Goal: Information Seeking & Learning: Learn about a topic

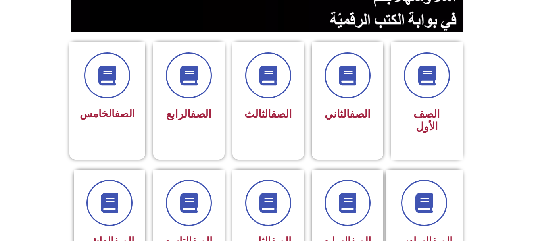
scroll to position [206, 0]
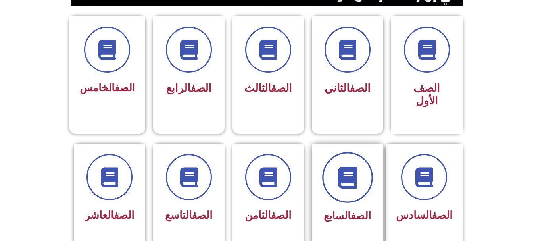
click at [327, 169] on span at bounding box center [347, 177] width 51 height 51
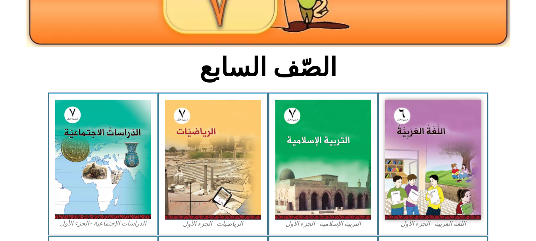
scroll to position [159, 0]
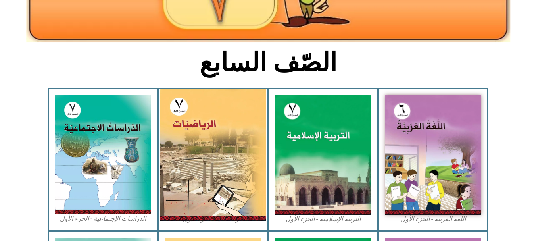
click at [179, 155] on img at bounding box center [213, 155] width 106 height 132
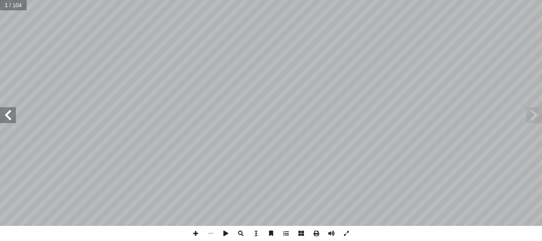
click at [8, 123] on span at bounding box center [8, 115] width 16 height 16
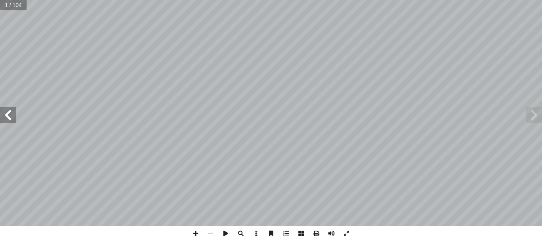
click at [8, 123] on span at bounding box center [8, 115] width 16 height 16
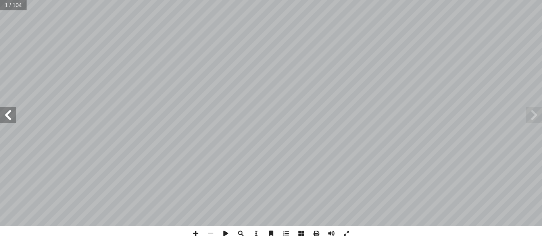
click at [8, 123] on span at bounding box center [8, 115] width 16 height 16
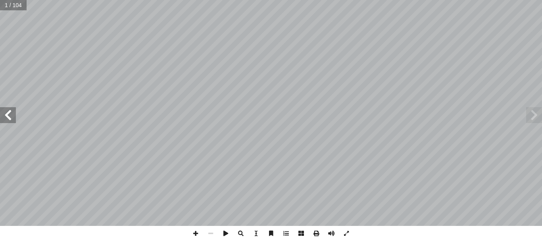
click at [8, 123] on span at bounding box center [8, 115] width 16 height 16
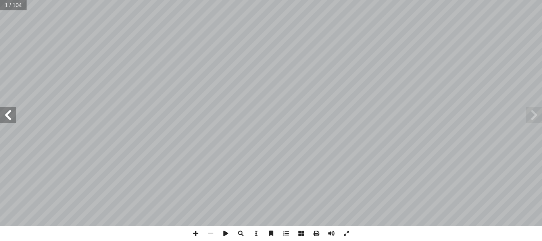
click at [8, 123] on span at bounding box center [8, 115] width 16 height 16
click at [5, 113] on div "18 :) 5 نشاط ( تي: أ ا ما ي َ ناتج ُ جد أ ا :) نشاط (6 ٤ - + ٣ - : َ ناتج ُ جد …" at bounding box center [271, 113] width 542 height 226
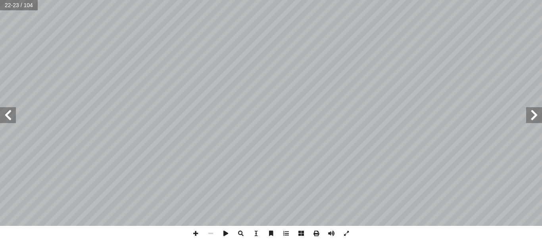
click at [5, 113] on span at bounding box center [8, 115] width 16 height 16
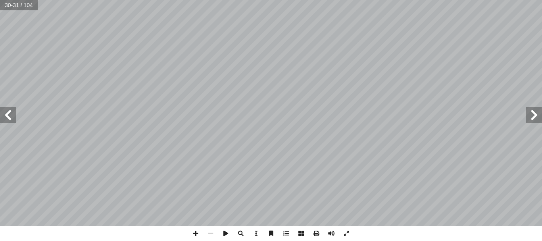
click at [5, 113] on span at bounding box center [8, 115] width 16 height 16
click at [5, 114] on span at bounding box center [8, 115] width 16 height 16
click at [534, 112] on span at bounding box center [534, 115] width 16 height 16
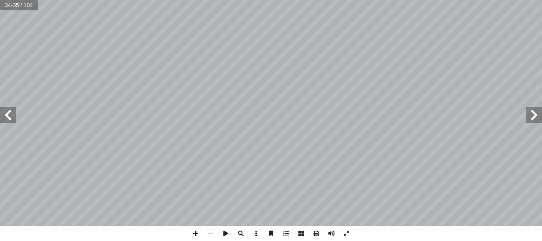
click at [534, 112] on span at bounding box center [534, 115] width 16 height 16
click at [4, 112] on span at bounding box center [8, 115] width 16 height 16
click at [197, 228] on span at bounding box center [195, 233] width 15 height 15
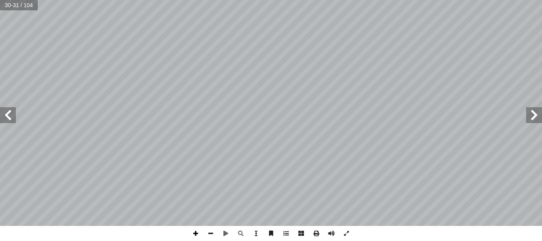
click at [198, 236] on span at bounding box center [195, 233] width 15 height 15
